Goal: Information Seeking & Learning: Learn about a topic

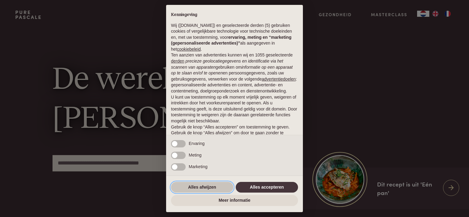
click at [210, 186] on button "Alles afwijzen" at bounding box center [202, 187] width 62 height 11
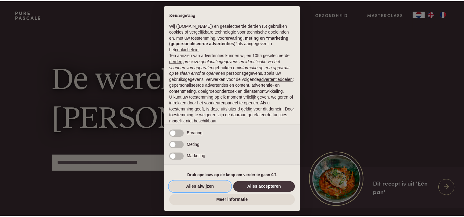
scroll to position [27, 0]
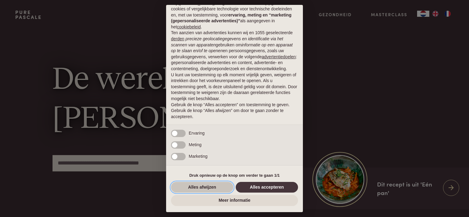
click at [215, 189] on button "Alles afwijzen" at bounding box center [202, 187] width 62 height 11
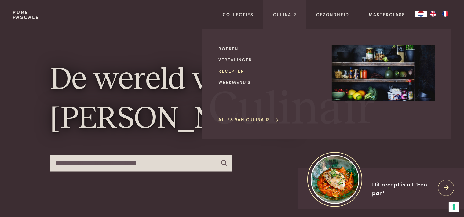
click at [235, 69] on link "Recepten" at bounding box center [270, 71] width 104 height 6
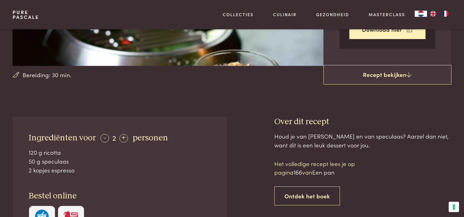
scroll to position [161, 0]
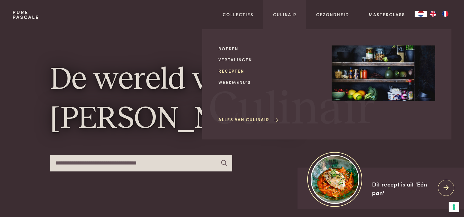
click at [239, 71] on link "Recepten" at bounding box center [270, 71] width 104 height 6
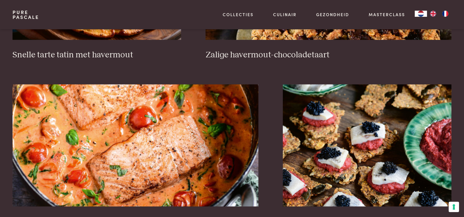
scroll to position [1097, 0]
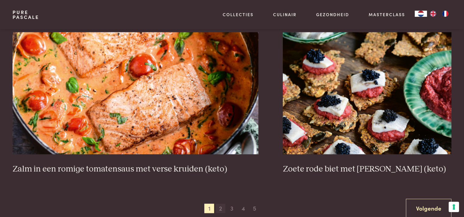
click at [220, 210] on span "2" at bounding box center [221, 209] width 10 height 10
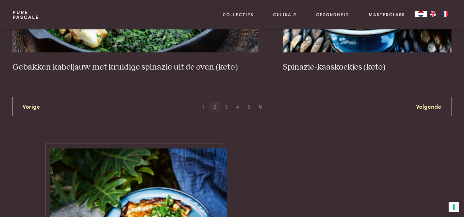
scroll to position [1205, 0]
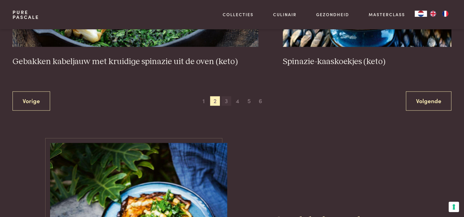
click at [226, 101] on span "3" at bounding box center [226, 101] width 10 height 10
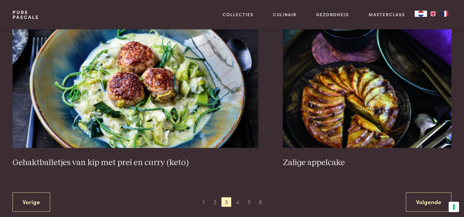
scroll to position [1140, 0]
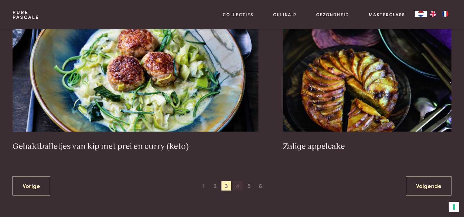
click at [237, 187] on span "4" at bounding box center [238, 186] width 10 height 10
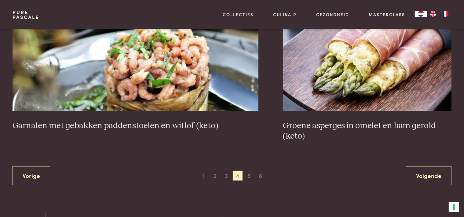
scroll to position [1156, 0]
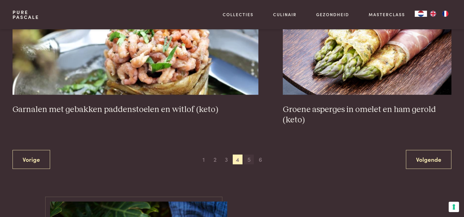
click at [247, 161] on span "5" at bounding box center [249, 160] width 10 height 10
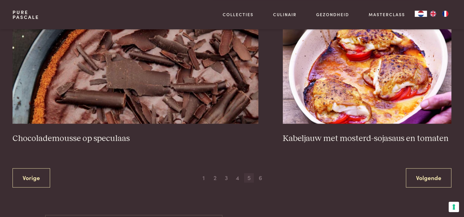
scroll to position [1140, 0]
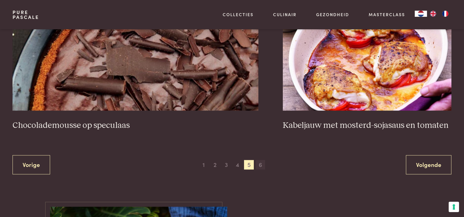
click at [261, 165] on span "6" at bounding box center [261, 165] width 10 height 10
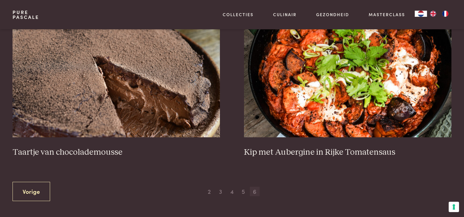
scroll to position [285, 0]
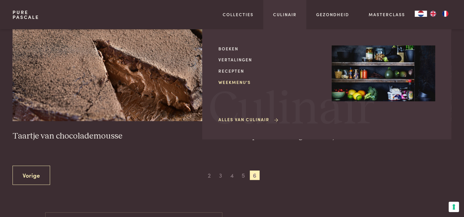
click at [227, 81] on link "Weekmenu's" at bounding box center [270, 82] width 104 height 6
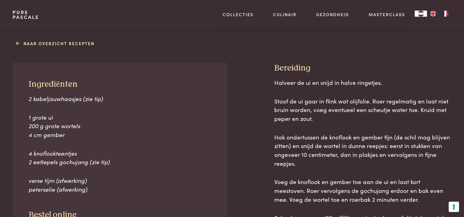
scroll to position [236, 0]
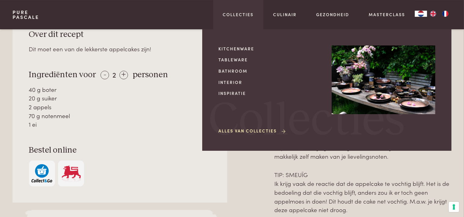
scroll to position [288, 0]
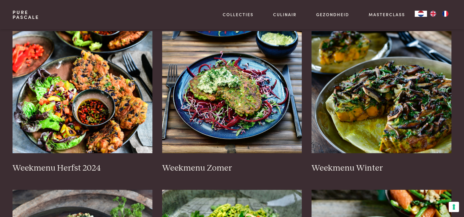
scroll to position [145, 0]
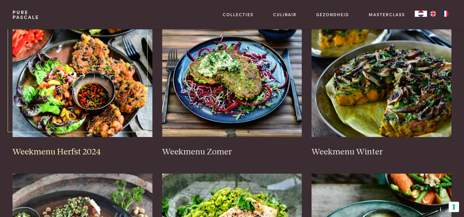
click at [69, 154] on h3 "Weekmenu Herfst 2024" at bounding box center [83, 152] width 140 height 11
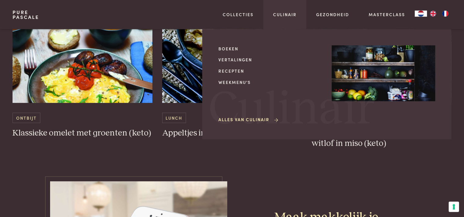
scroll to position [1871, 0]
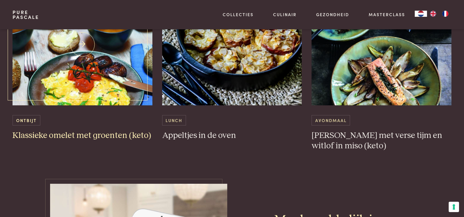
click at [119, 133] on h3 "Klassieke omelet met groenten (keto)" at bounding box center [83, 135] width 140 height 11
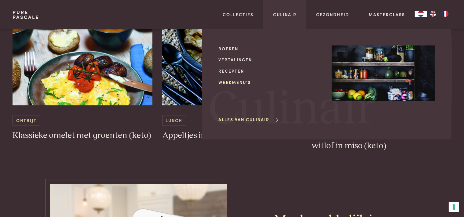
click at [243, 84] on link "Weekmenu's" at bounding box center [270, 82] width 104 height 6
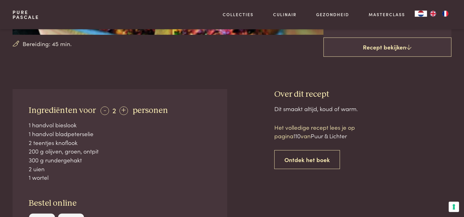
scroll to position [193, 0]
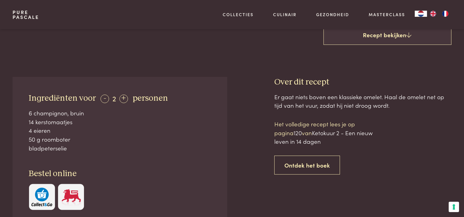
scroll to position [213, 0]
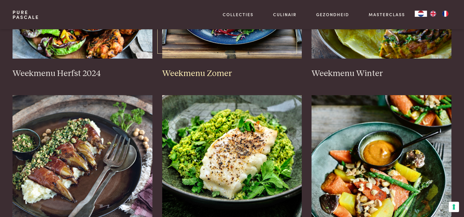
scroll to position [226, 0]
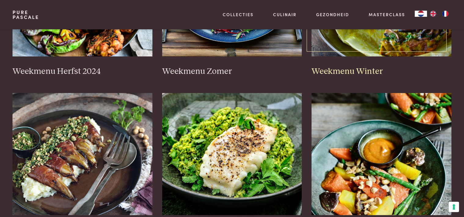
click at [345, 69] on h3 "Weekmenu Winter" at bounding box center [382, 71] width 140 height 11
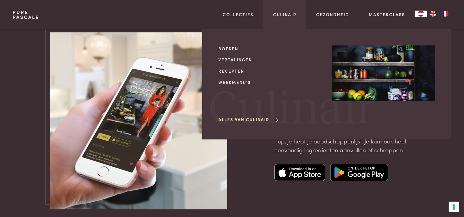
scroll to position [2032, 0]
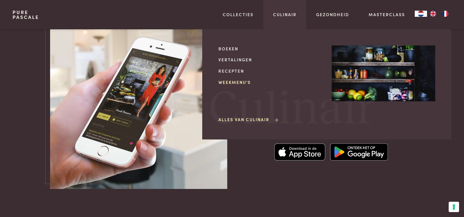
click at [228, 84] on link "Weekmenu's" at bounding box center [270, 82] width 104 height 6
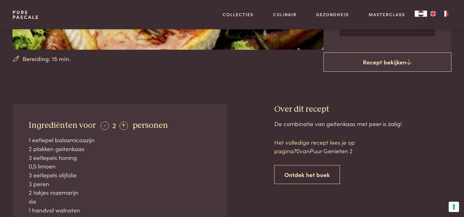
scroll to position [177, 0]
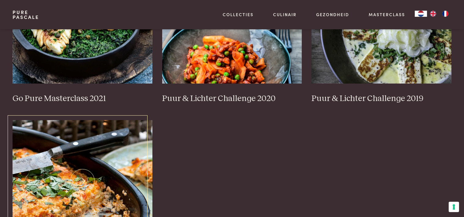
scroll to position [500, 0]
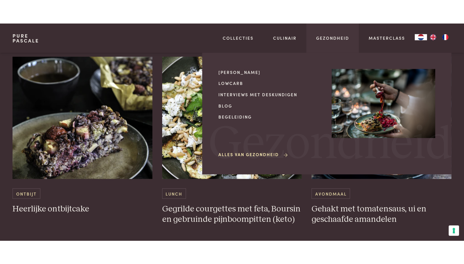
scroll to position [855, 0]
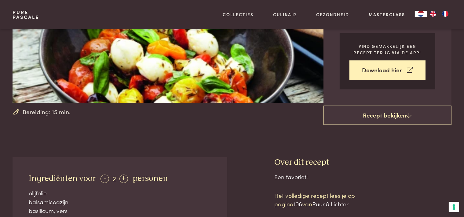
scroll to position [123, 0]
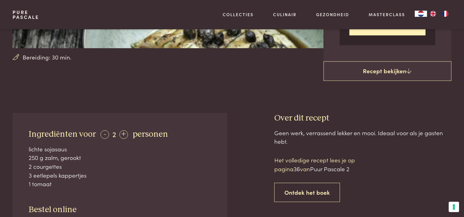
scroll to position [193, 0]
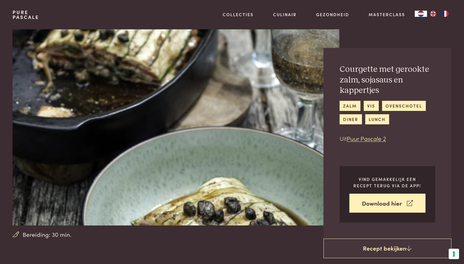
click at [463, 49] on section "Bereiding: 30 min. Courgette met gerookte zalm, sojasaus en kappertjes zalm vis…" at bounding box center [232, 134] width 464 height 210
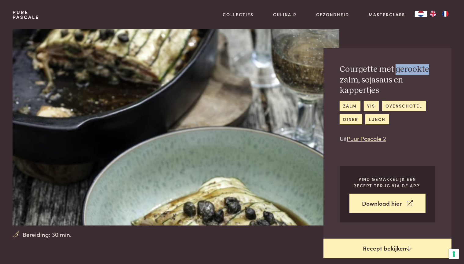
click at [377, 243] on link "Recept bekijken" at bounding box center [388, 249] width 128 height 20
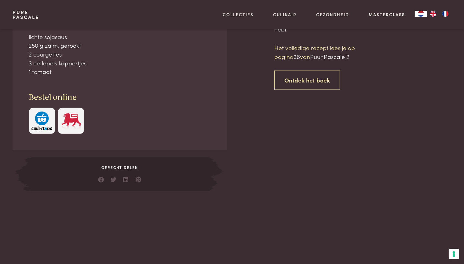
scroll to position [290, 0]
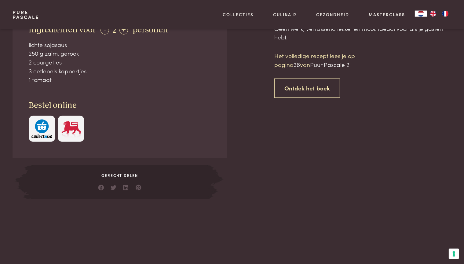
scroll to position [271, 0]
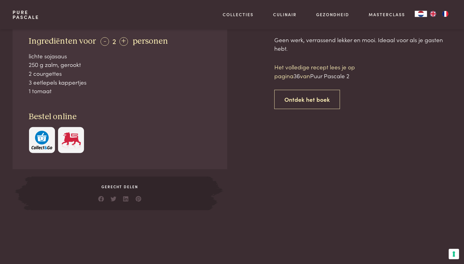
click at [20, 13] on link "Pure Pascale" at bounding box center [26, 15] width 27 height 10
click at [16, 17] on link "Pure Pascale" at bounding box center [26, 15] width 27 height 10
click at [16, 18] on link "Pure Pascale" at bounding box center [26, 15] width 27 height 10
click at [18, 18] on link "Pure Pascale" at bounding box center [26, 15] width 27 height 10
